Goal: Check status: Check status

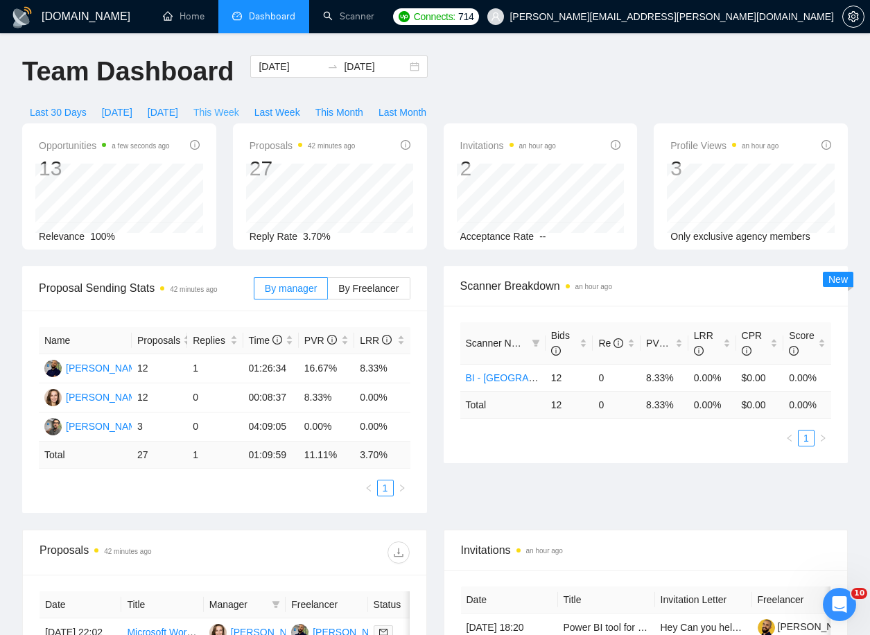
click at [239, 105] on span "This Week" at bounding box center [216, 112] width 46 height 15
type input "[DATE]"
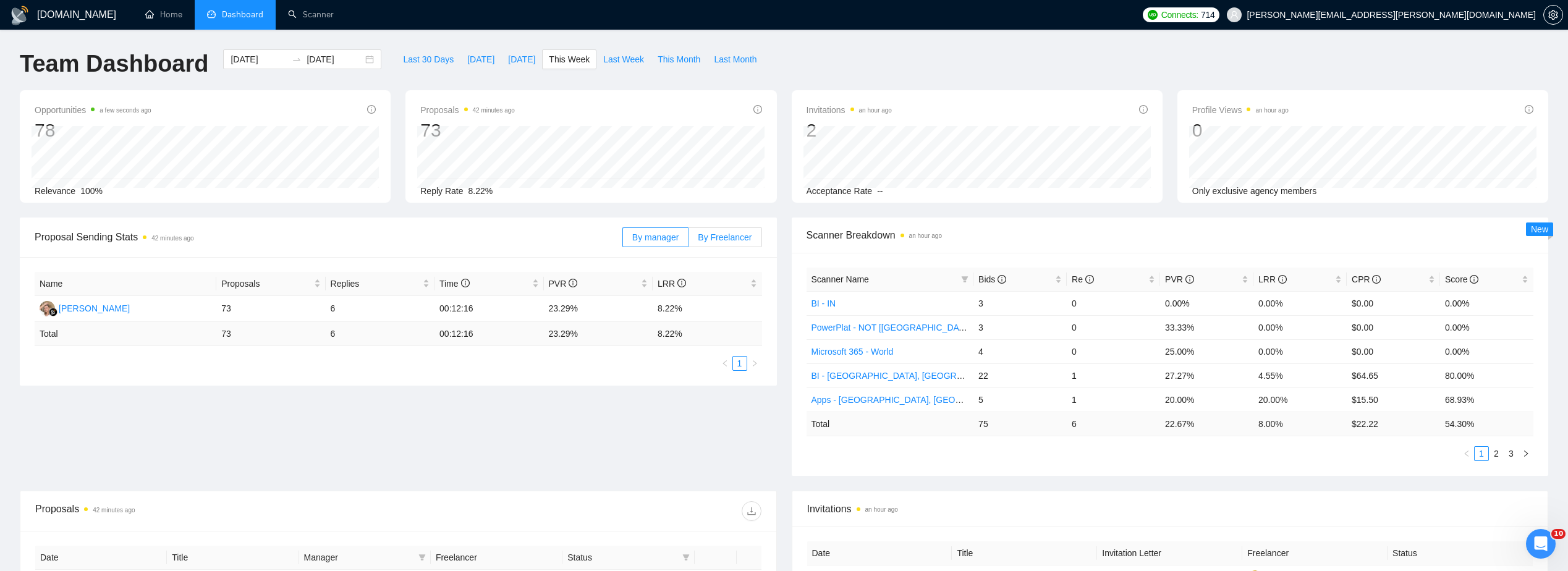
click at [741, 242] on span "By Freelancer" at bounding box center [725, 237] width 53 height 10
click at [688, 241] on input "By Freelancer" at bounding box center [688, 241] width 0 height 0
click at [668, 56] on span "This Month" at bounding box center [679, 59] width 43 height 13
type input "[DATE]"
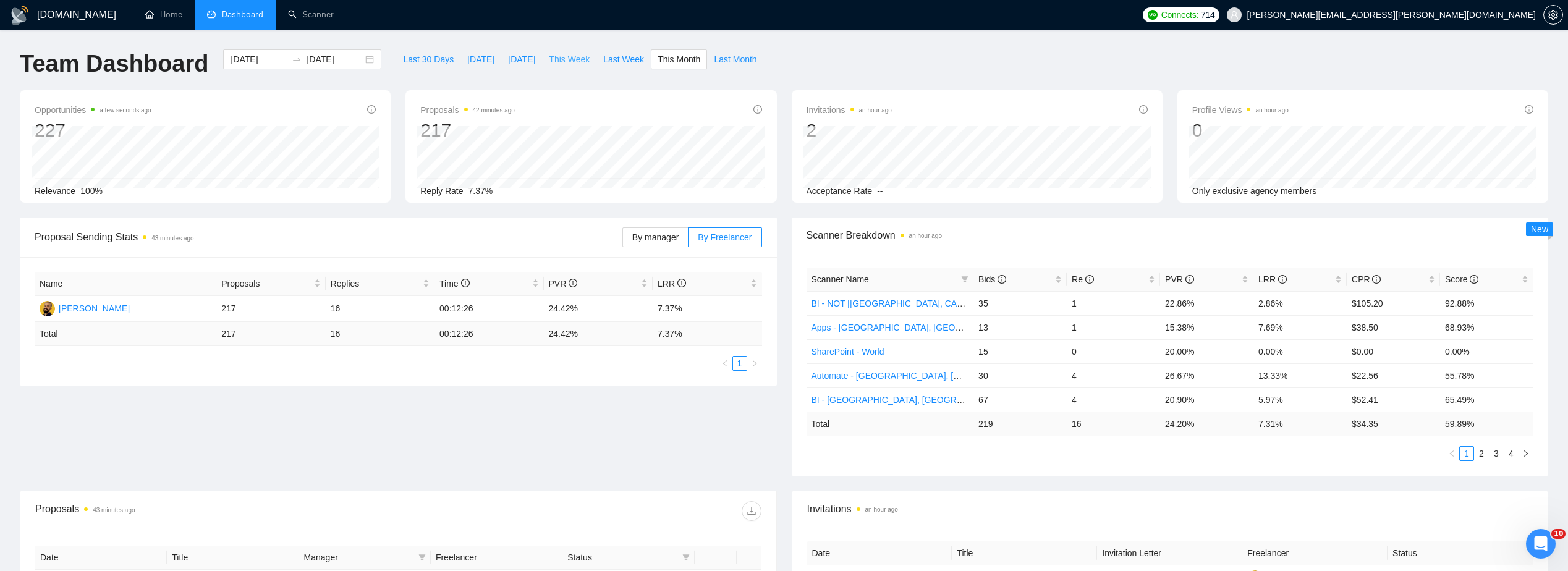
click at [564, 58] on span "This Week" at bounding box center [570, 59] width 41 height 13
type input "[DATE]"
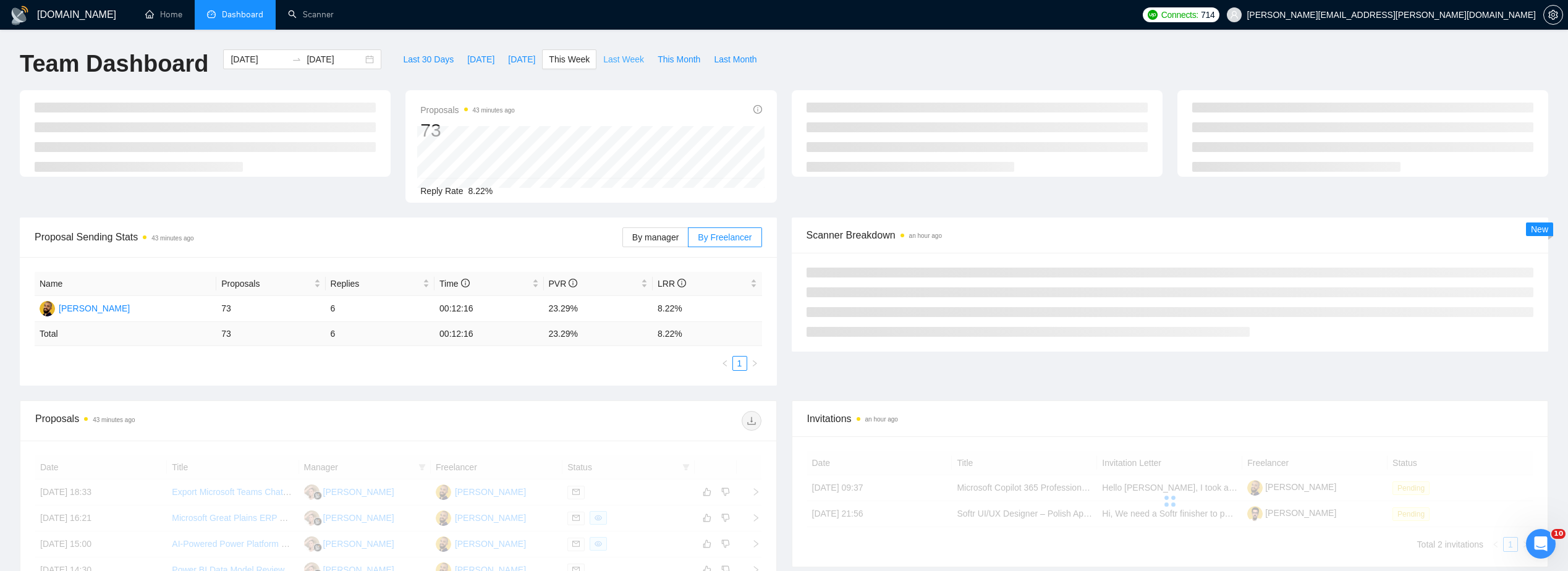
click at [603, 57] on span "Last Week" at bounding box center [624, 59] width 41 height 13
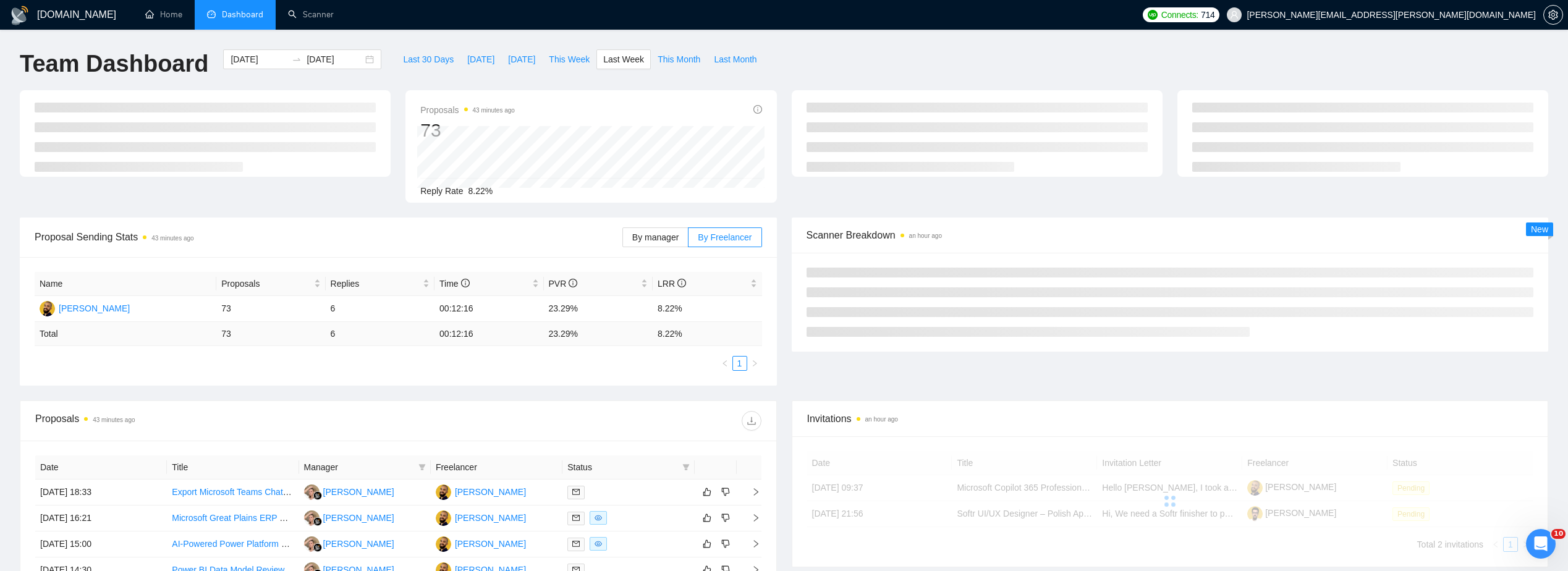
type input "[DATE]"
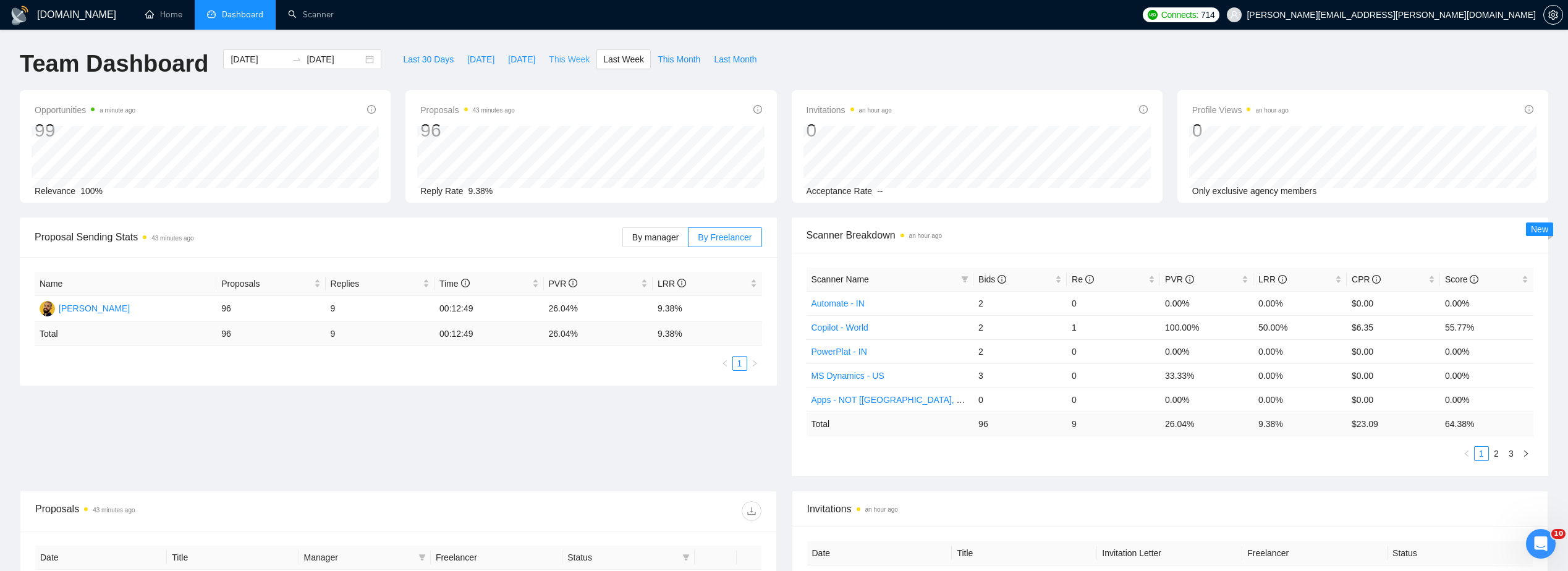
click at [562, 55] on span "This Week" at bounding box center [570, 59] width 41 height 13
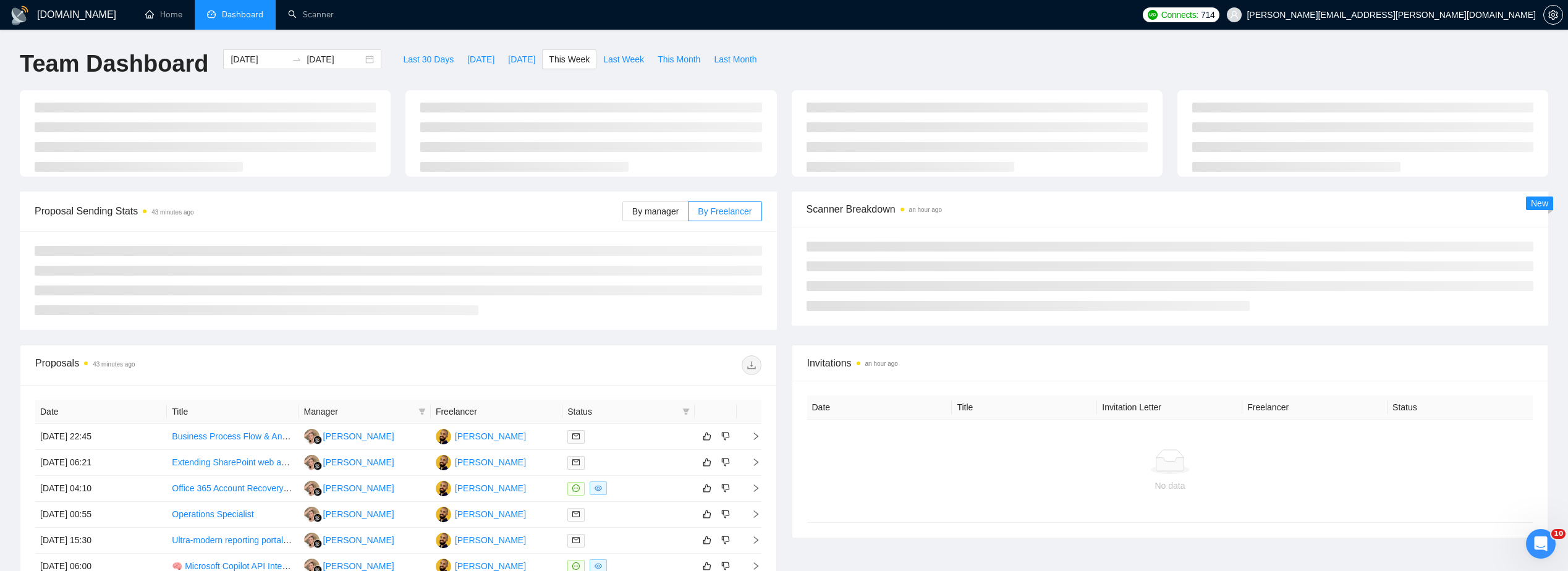
type input "[DATE]"
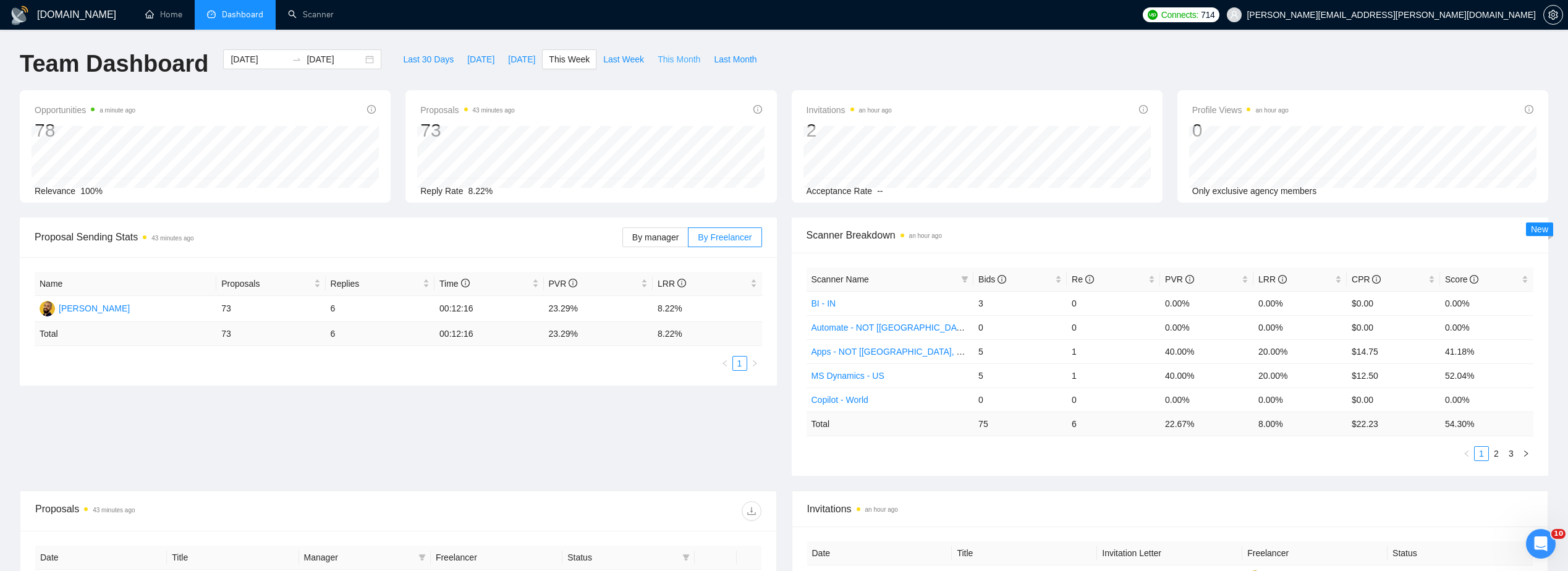
click at [684, 63] on span "This Month" at bounding box center [679, 59] width 43 height 13
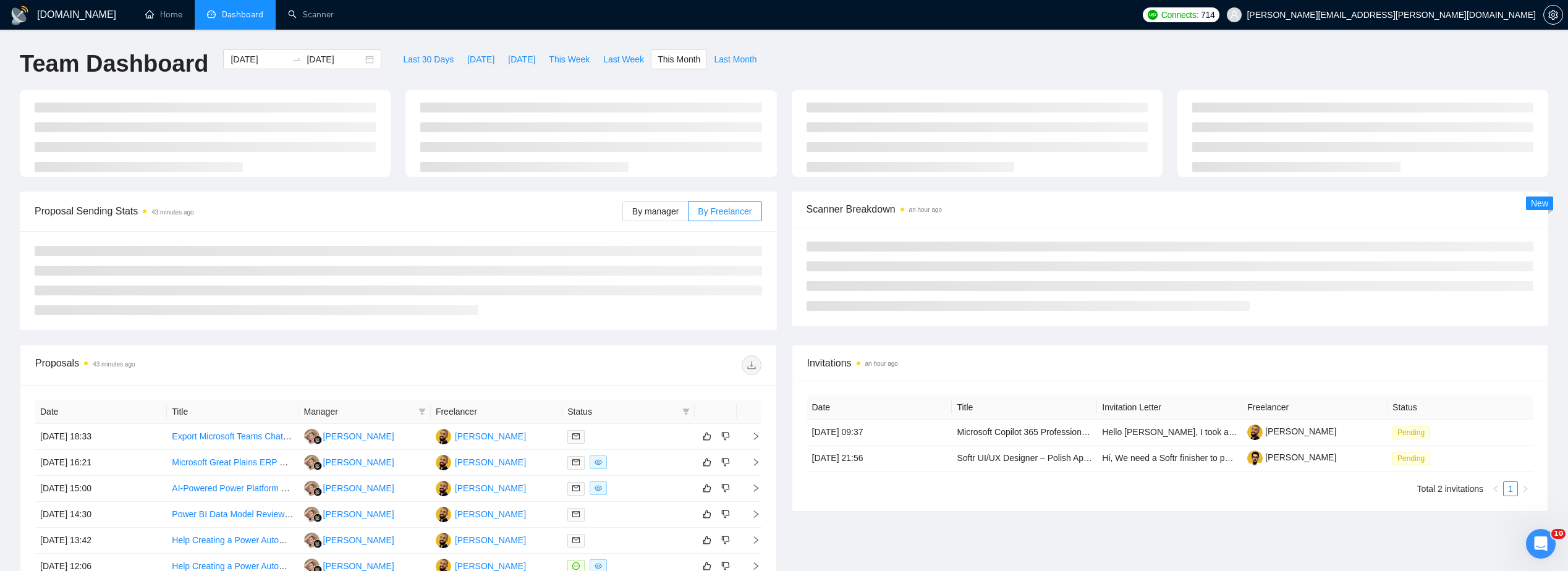
type input "[DATE]"
